Goal: Task Accomplishment & Management: Manage account settings

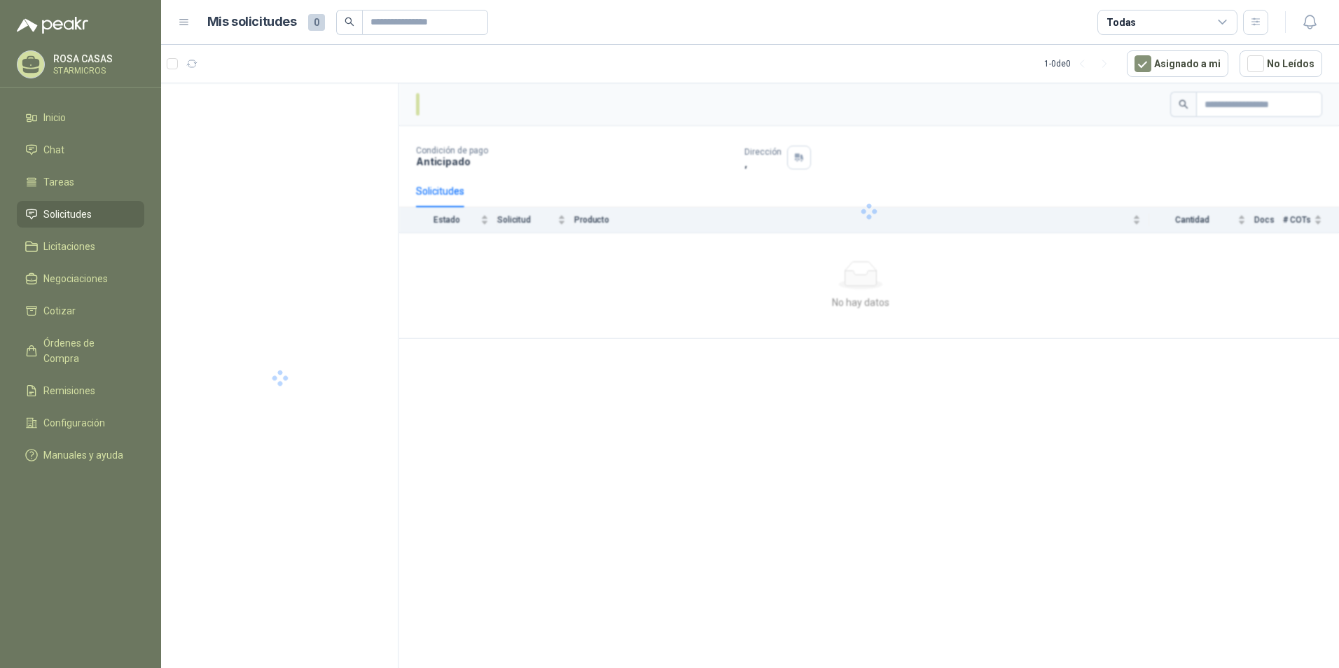
click at [1313, 27] on icon "button" at bounding box center [1311, 22] width 18 height 18
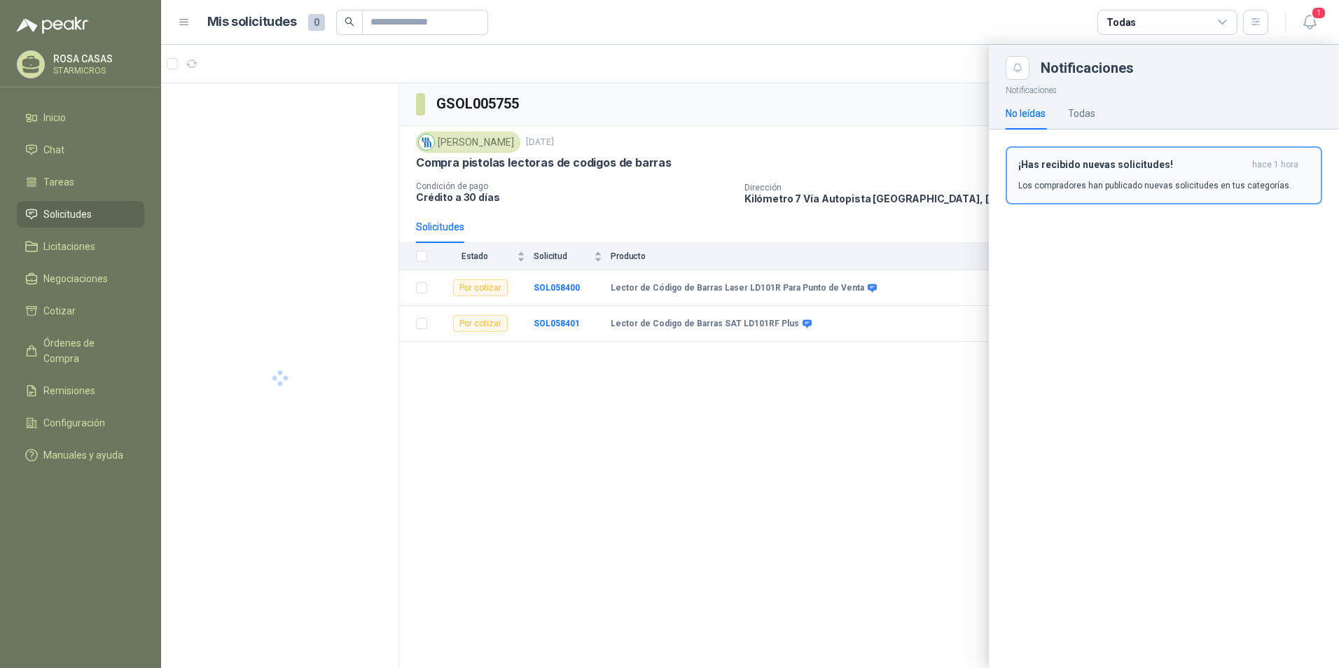
click at [1090, 174] on div "¡Has recibido nuevas solicitudes! hace 1 hora Los compradores han publicado nue…" at bounding box center [1164, 175] width 291 height 33
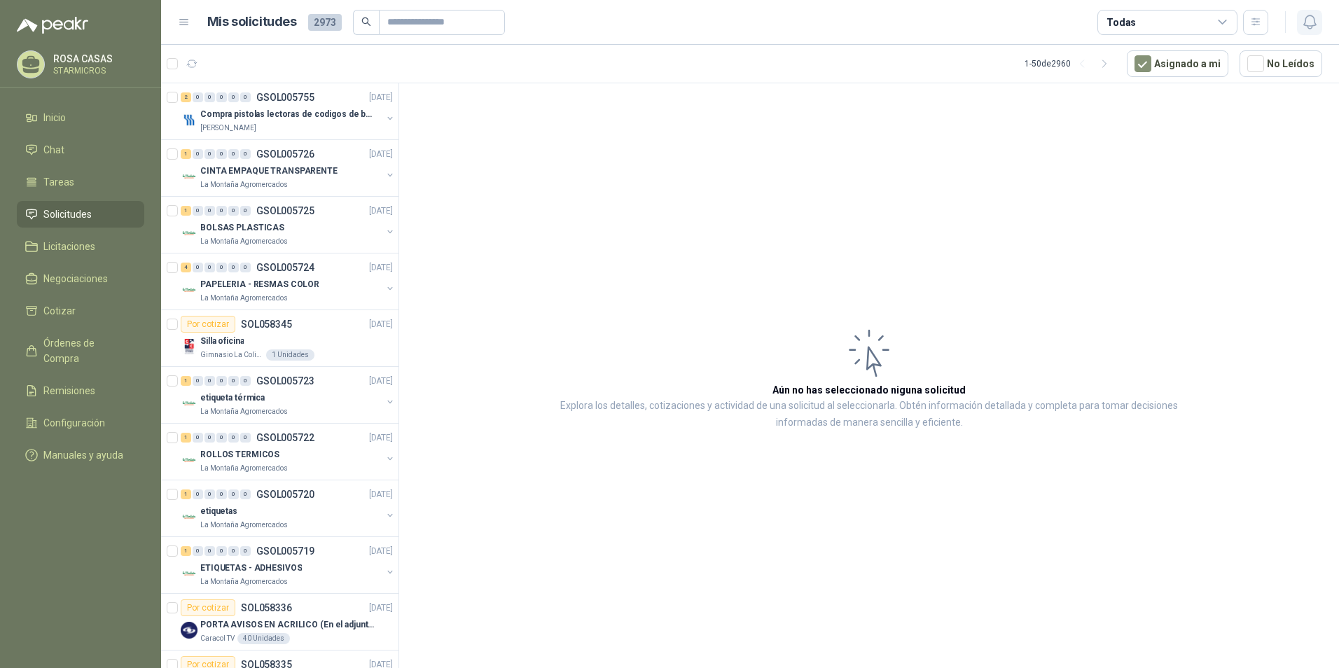
click at [1311, 18] on icon "button" at bounding box center [1311, 22] width 18 height 18
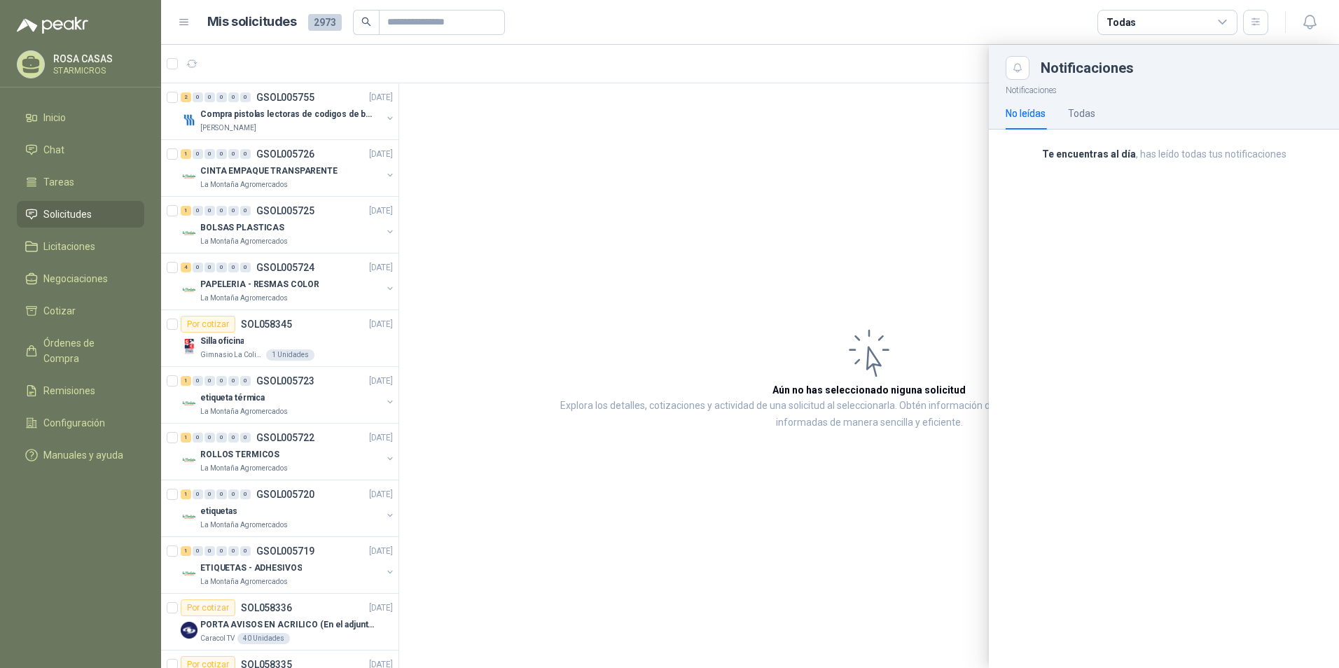
click at [795, 262] on div at bounding box center [750, 356] width 1178 height 623
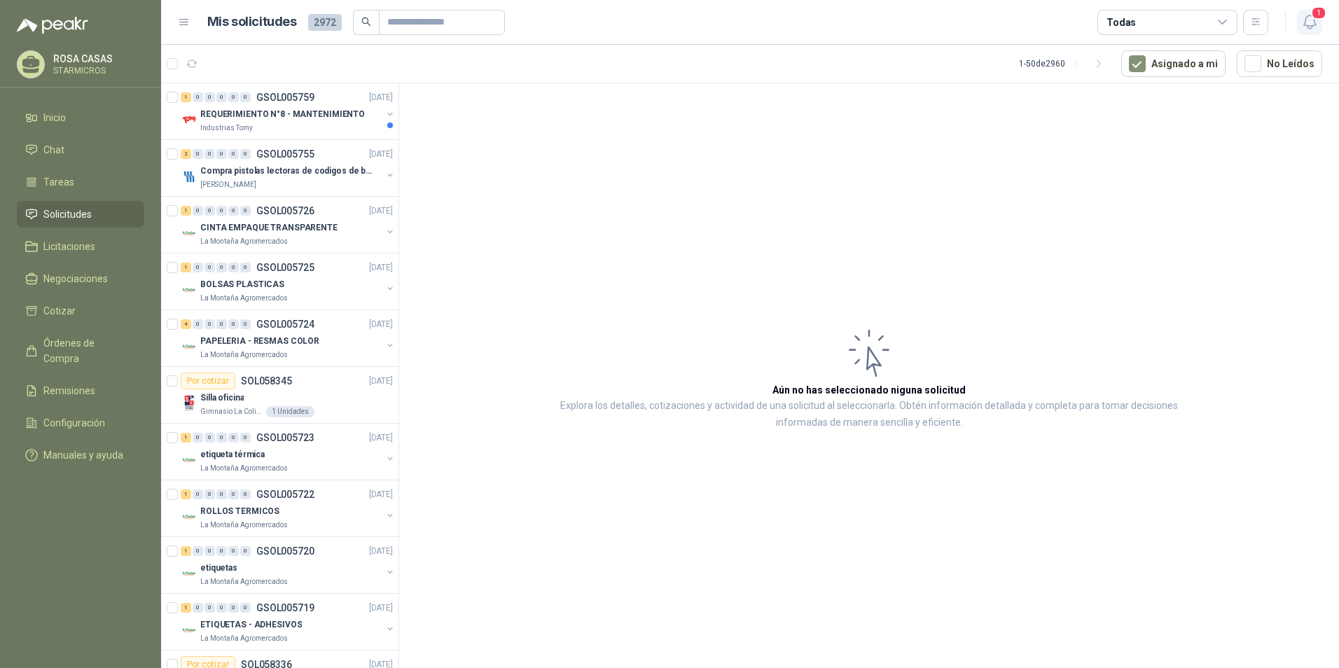
click at [1311, 22] on icon "button" at bounding box center [1311, 22] width 18 height 18
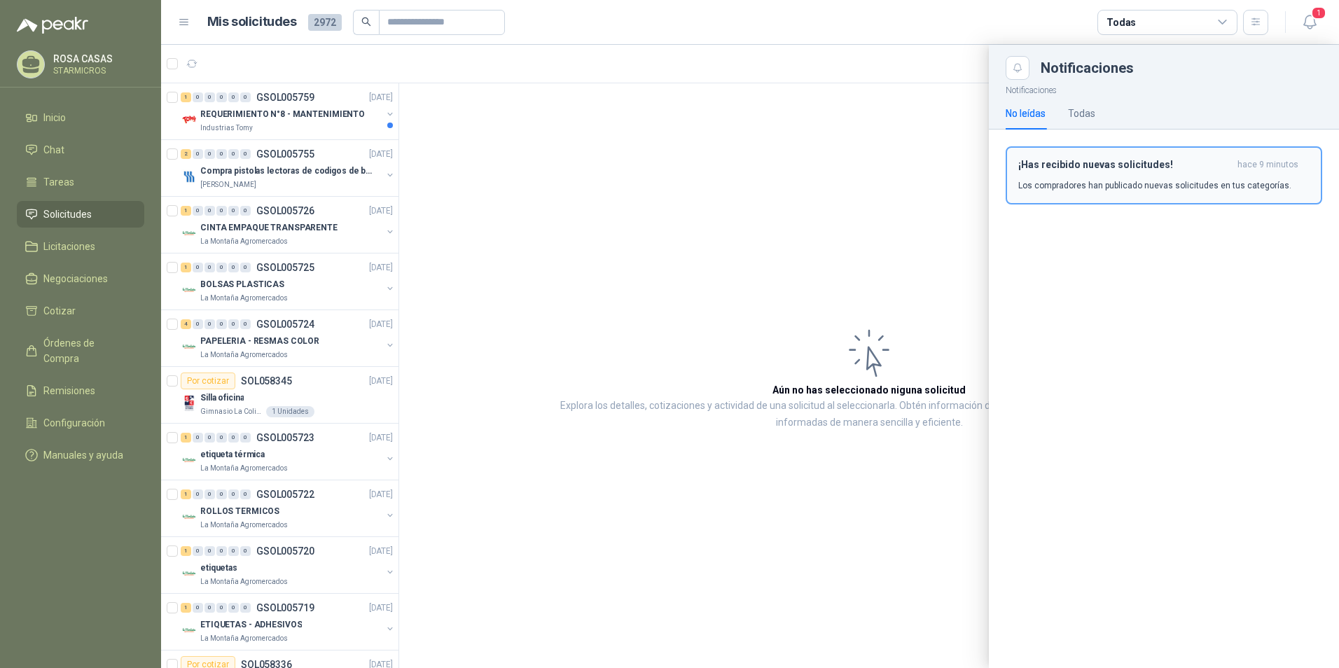
click at [1143, 179] on p "Los compradores han publicado nuevas solicitudes en tus categorías." at bounding box center [1155, 185] width 273 height 13
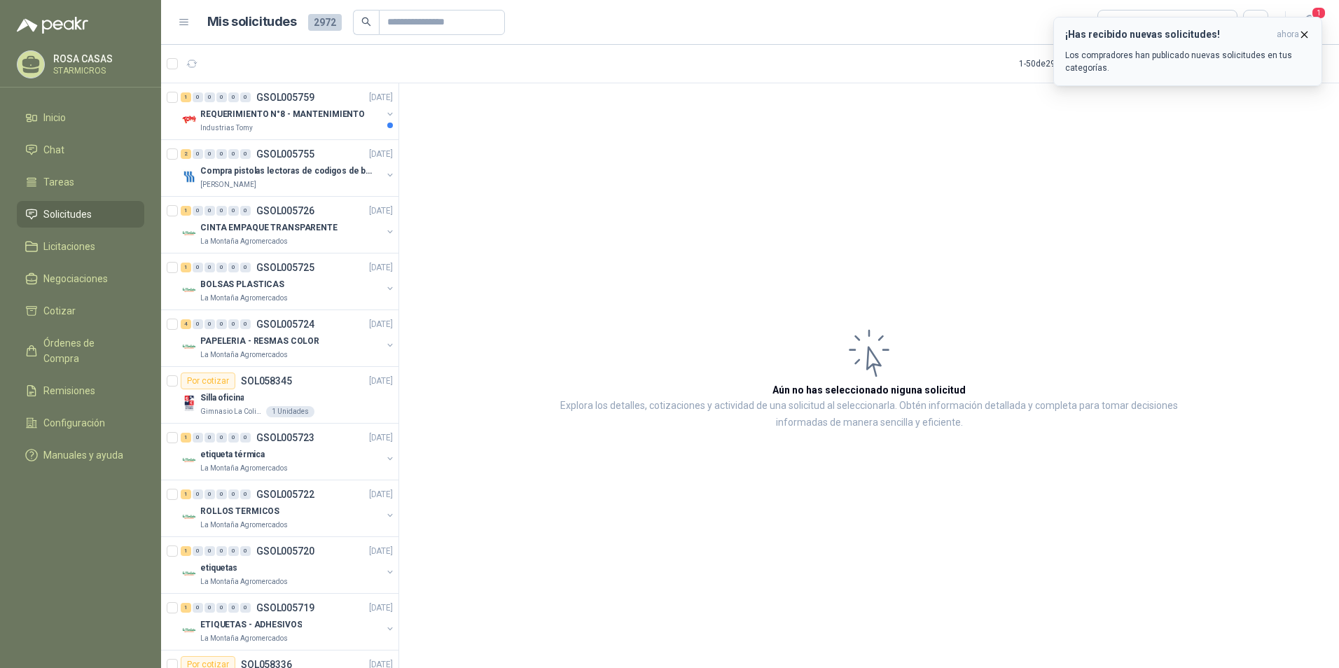
click at [1136, 21] on button "¡Has recibido nuevas solicitudes! ahora Los compradores han publicado nuevas so…" at bounding box center [1188, 51] width 269 height 69
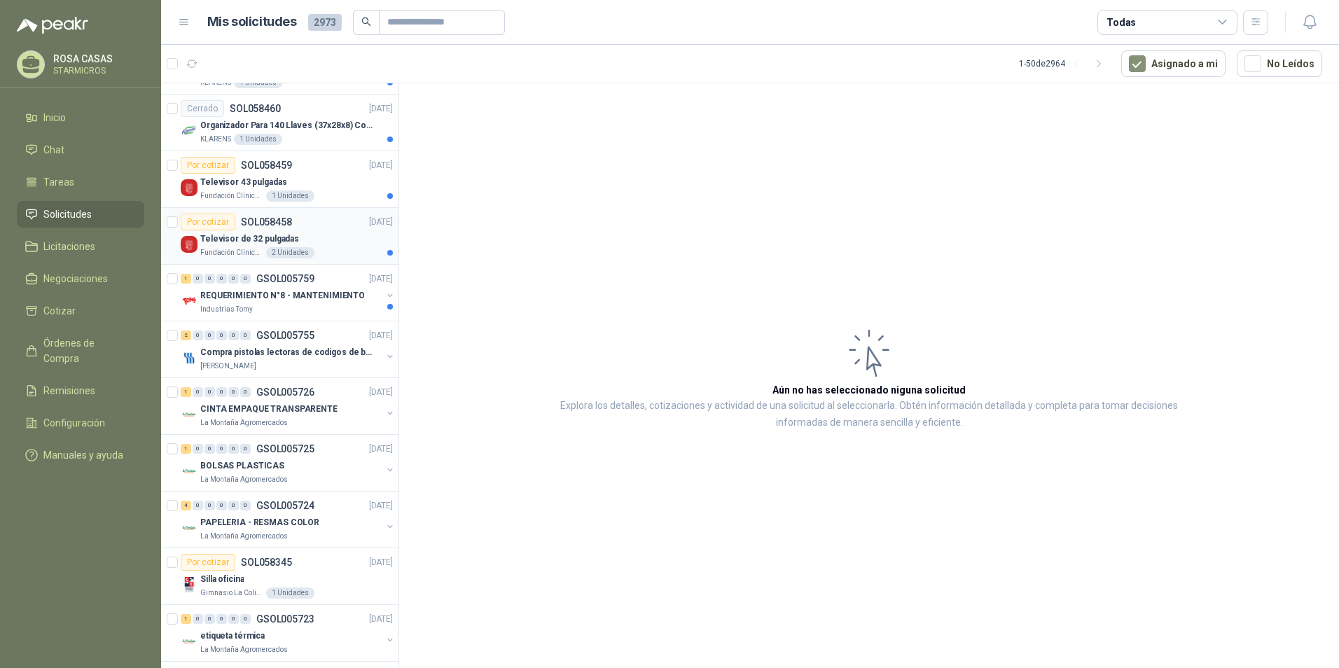
scroll to position [70, 0]
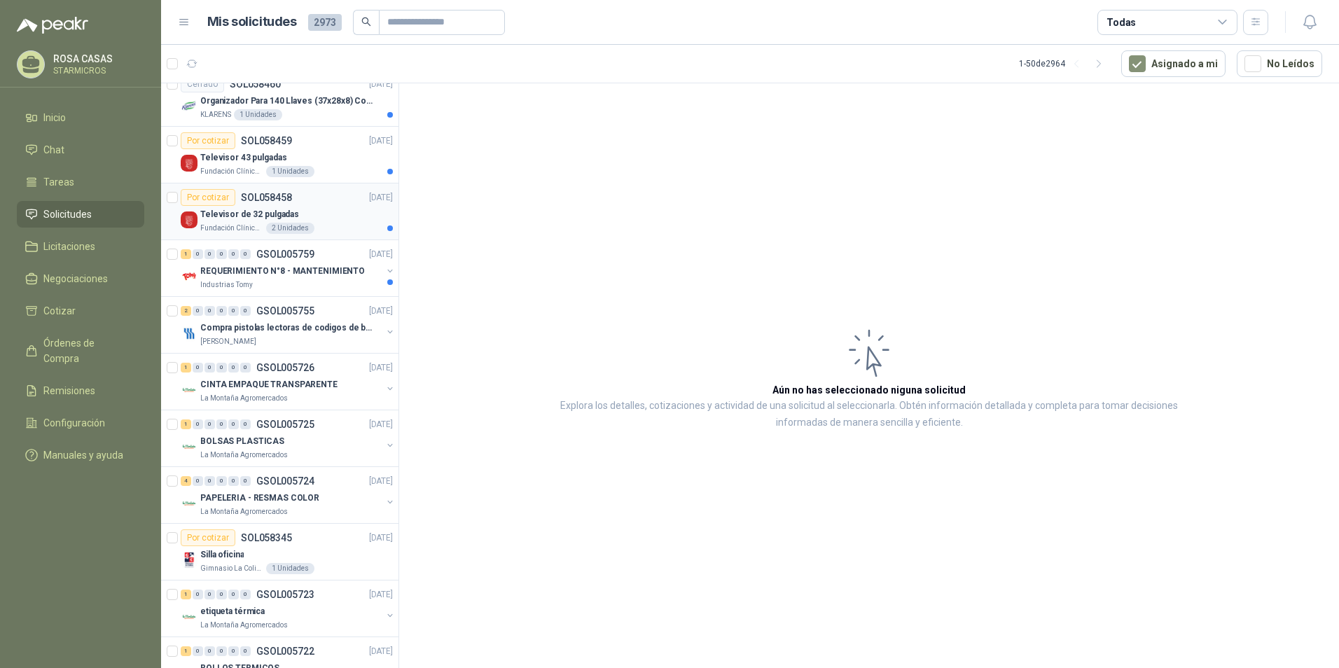
click at [308, 231] on div "Fundación Clínica Shaio 2 Unidades" at bounding box center [296, 228] width 193 height 11
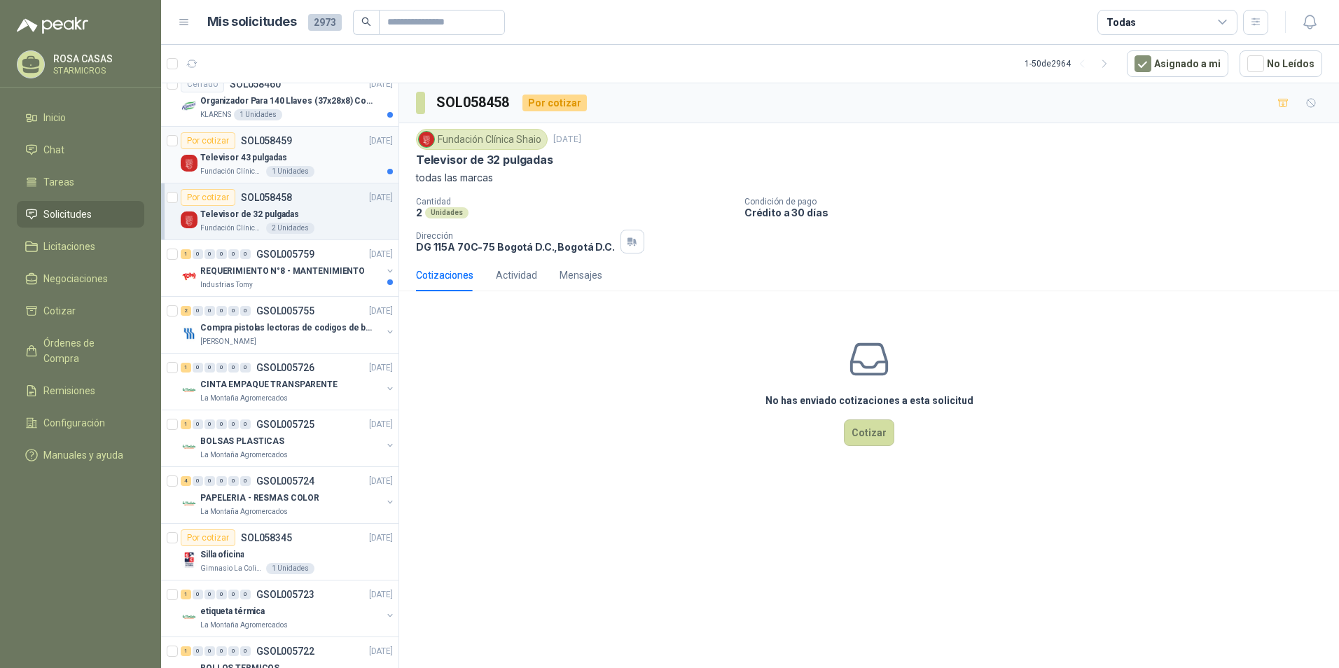
click at [337, 151] on div "Televisor 43 pulgadas" at bounding box center [296, 157] width 193 height 17
drag, startPoint x: 349, startPoint y: 225, endPoint x: 348, endPoint y: 235, distance: 10.5
click at [348, 227] on div "Fundación Clínica Shaio 2 Unidades" at bounding box center [296, 228] width 193 height 11
